Goal: Ask a question

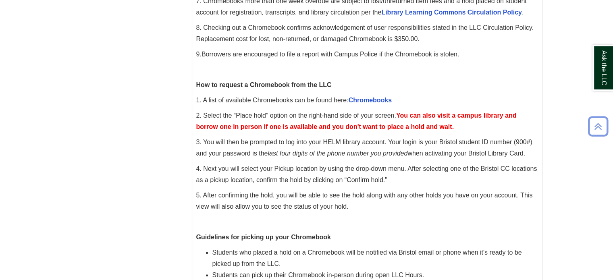
scroll to position [282, 0]
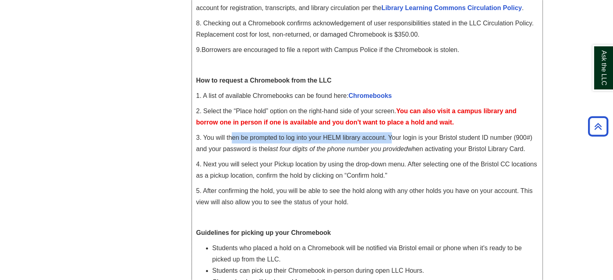
drag, startPoint x: 232, startPoint y: 137, endPoint x: 392, endPoint y: 140, distance: 159.2
click at [392, 140] on span "3. You will then be prompted to log into your HELM library account. Your login …" at bounding box center [364, 143] width 336 height 18
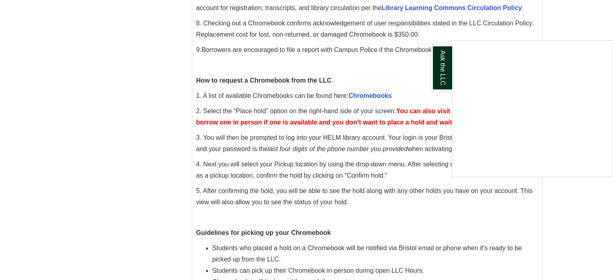
click at [392, 140] on div "Ask the LLC" at bounding box center [306, 140] width 613 height 280
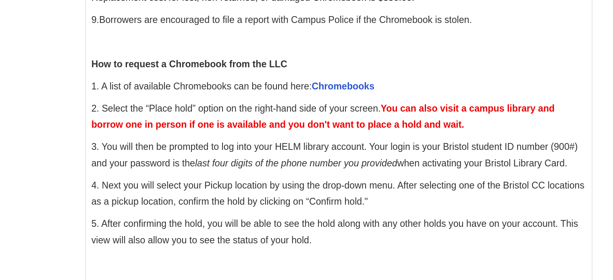
scroll to position [279, 0]
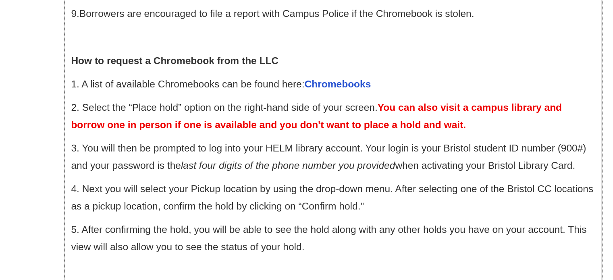
click at [312, 140] on span "3. You will then be prompted to log into your HELM library account. Your login …" at bounding box center [364, 146] width 336 height 18
click at [327, 149] on em "last four digits of the phone number you provided" at bounding box center [338, 152] width 140 height 7
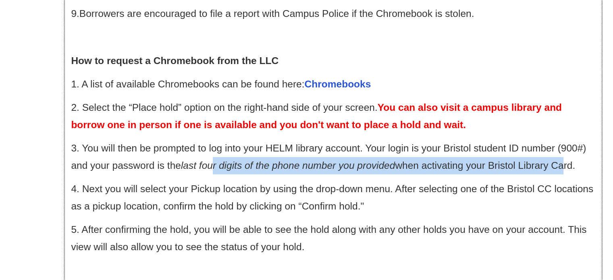
drag, startPoint x: 291, startPoint y: 151, endPoint x: 521, endPoint y: 156, distance: 230.5
click at [521, 156] on p "3. You will then be prompted to log into your HELM library account. Your login …" at bounding box center [367, 146] width 342 height 23
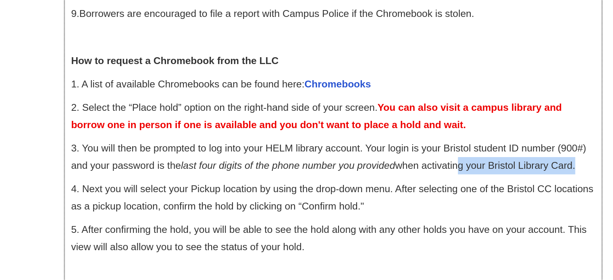
drag, startPoint x: 450, startPoint y: 155, endPoint x: 541, endPoint y: 155, distance: 90.3
click at [541, 155] on div "Bristol LLC Chromebook General Guidelines and Use 1. Bristol current full- and …" at bounding box center [367, 141] width 350 height 560
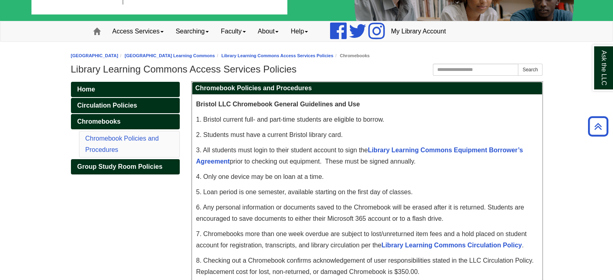
scroll to position [0, 0]
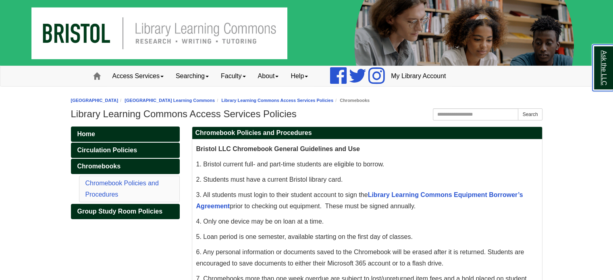
click at [609, 61] on link "Ask the LLC" at bounding box center [602, 68] width 21 height 46
